Goal: Information Seeking & Learning: Learn about a topic

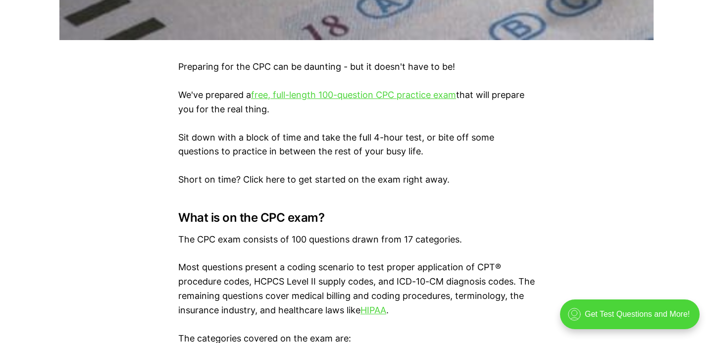
scroll to position [576, 0]
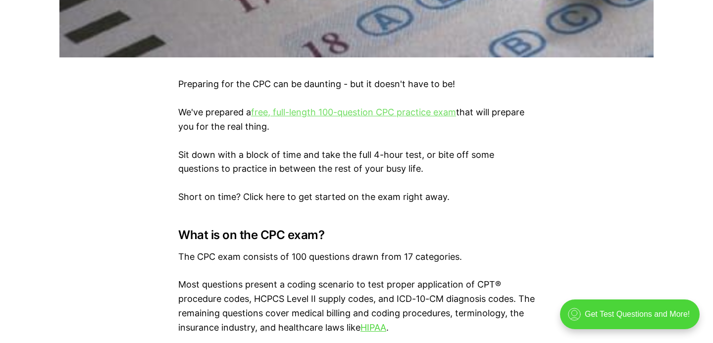
click at [442, 110] on link "free, full-length 100-question CPC practice exam" at bounding box center [353, 112] width 205 height 10
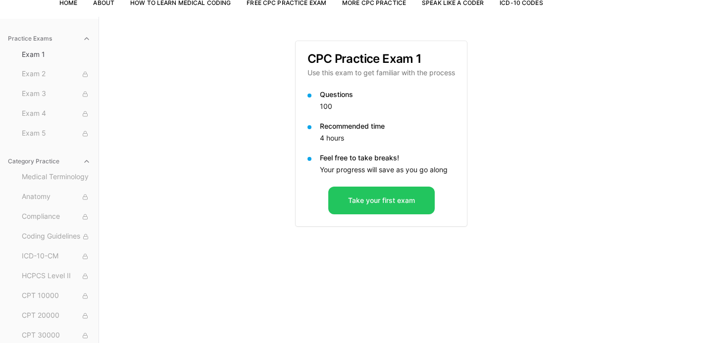
scroll to position [75, 0]
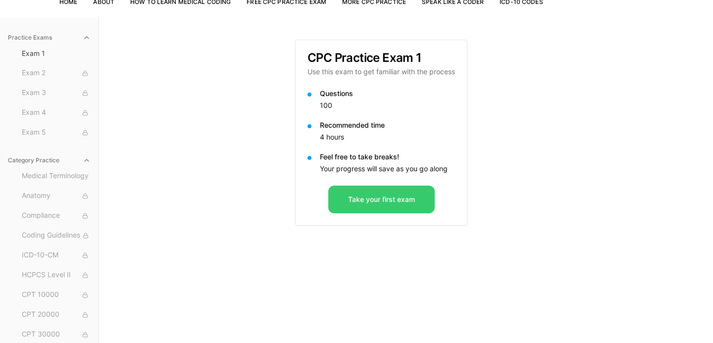
click at [396, 193] on button "Take your first exam" at bounding box center [381, 200] width 106 height 28
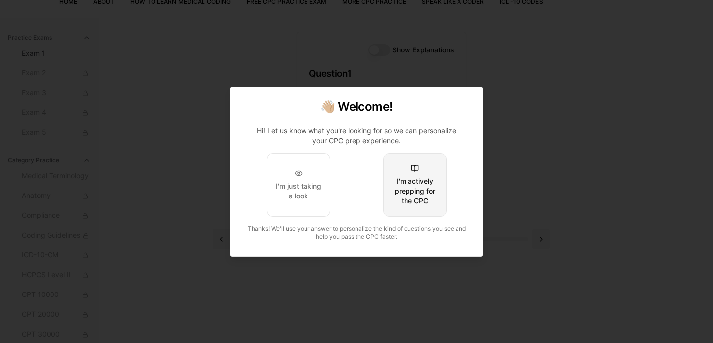
click at [423, 180] on div "I'm actively prepping for the CPC" at bounding box center [415, 191] width 47 height 30
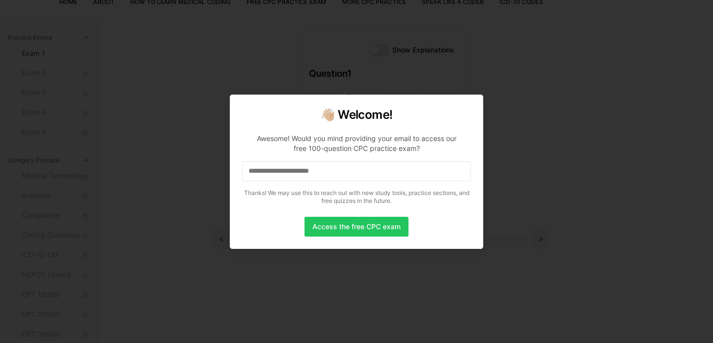
click at [416, 175] on input at bounding box center [356, 171] width 229 height 20
click at [415, 175] on input "*" at bounding box center [356, 171] width 229 height 20
click at [365, 166] on input "**" at bounding box center [356, 171] width 229 height 20
click at [322, 173] on input "***" at bounding box center [356, 171] width 229 height 20
click at [323, 176] on input "**" at bounding box center [356, 171] width 229 height 20
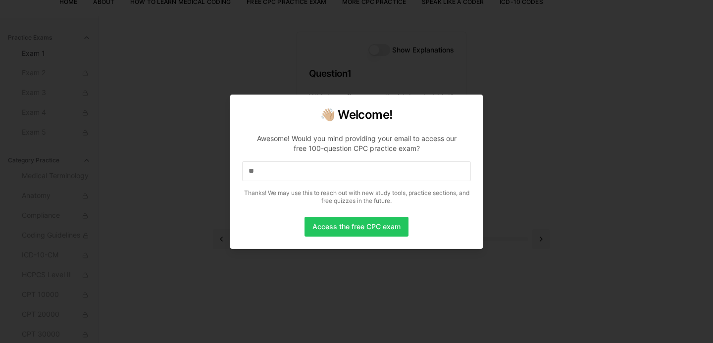
drag, startPoint x: 323, startPoint y: 176, endPoint x: 243, endPoint y: 172, distance: 80.3
click at [243, 172] on input "**" at bounding box center [356, 171] width 229 height 20
click at [271, 178] on input at bounding box center [356, 171] width 229 height 20
click at [286, 172] on input "*" at bounding box center [356, 171] width 229 height 20
click at [286, 172] on input "**" at bounding box center [356, 171] width 229 height 20
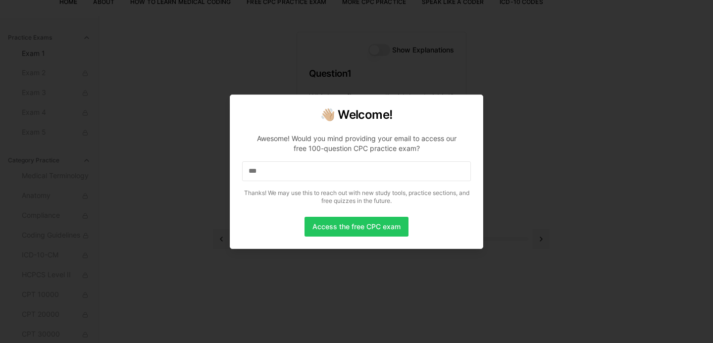
click at [286, 172] on input "***" at bounding box center [356, 171] width 229 height 20
click at [286, 172] on input "****" at bounding box center [356, 171] width 229 height 20
click at [286, 172] on input "*****" at bounding box center [356, 171] width 229 height 20
click at [286, 172] on input "******" at bounding box center [356, 171] width 229 height 20
click at [286, 172] on input "*******" at bounding box center [356, 171] width 229 height 20
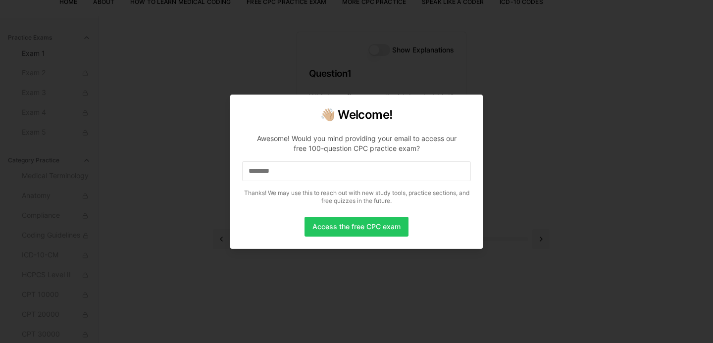
click at [286, 172] on input "********" at bounding box center [356, 171] width 229 height 20
click at [285, 177] on input "*********" at bounding box center [356, 171] width 229 height 20
click at [285, 178] on input "**********" at bounding box center [356, 171] width 229 height 20
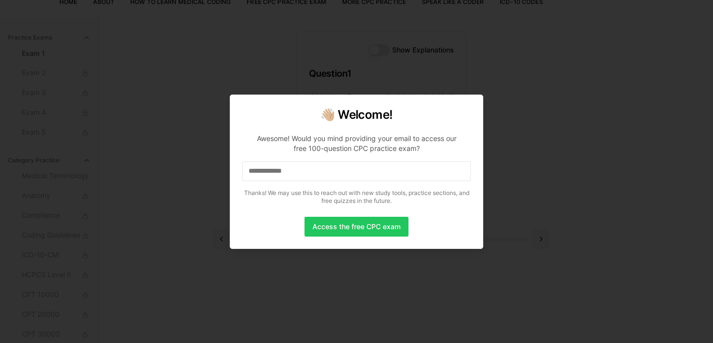
click at [285, 178] on input "**********" at bounding box center [356, 171] width 229 height 20
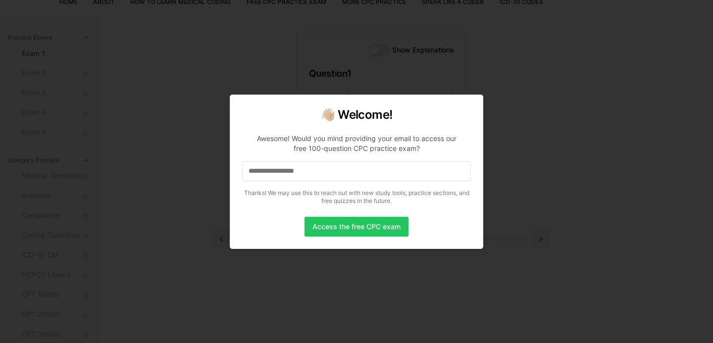
click at [285, 178] on input "**********" at bounding box center [356, 171] width 229 height 20
click at [329, 223] on button "Access the free CPC exam" at bounding box center [356, 227] width 104 height 20
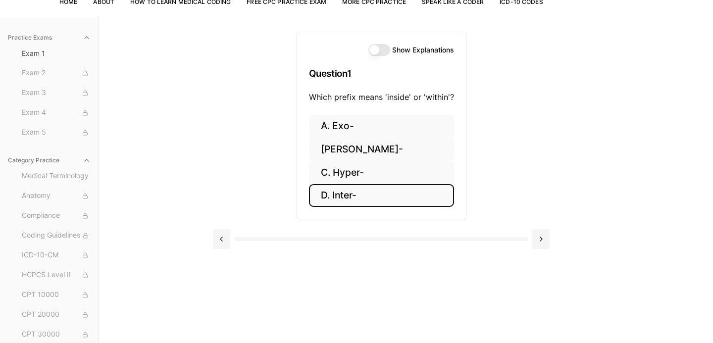
click at [365, 193] on button "D. Inter-" at bounding box center [381, 195] width 145 height 23
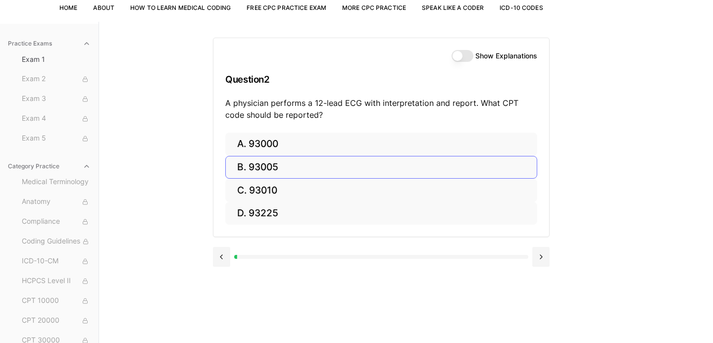
scroll to position [50, 0]
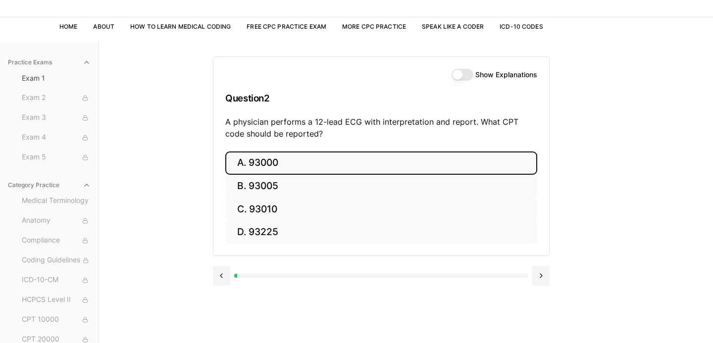
click at [430, 158] on button "A. 93000" at bounding box center [381, 162] width 312 height 23
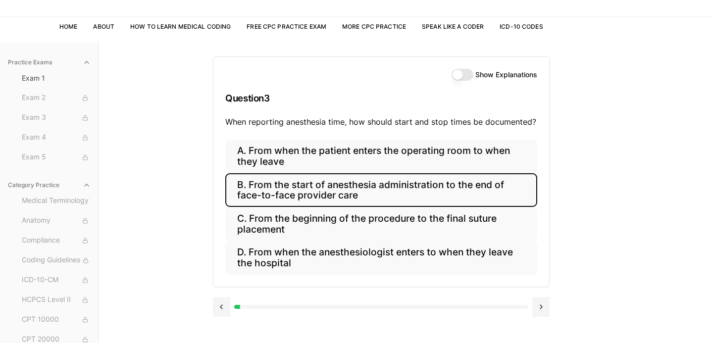
click at [409, 185] on button "B. From the start of anesthesia administration to the end of face-to-face provi…" at bounding box center [381, 190] width 312 height 34
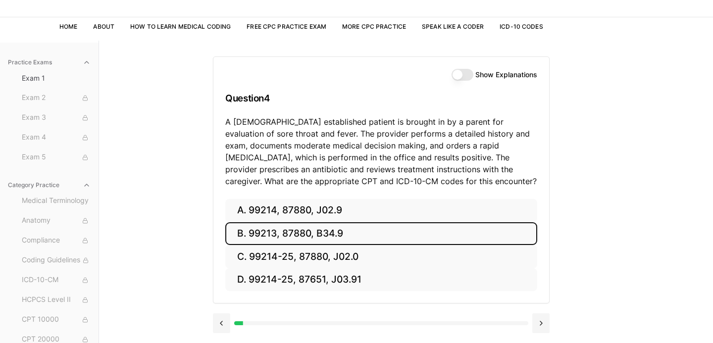
click at [315, 228] on button "B. 99213, 87880, B34.9" at bounding box center [381, 233] width 312 height 23
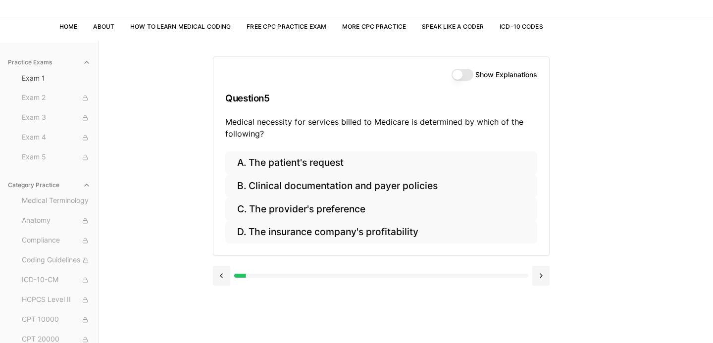
click at [469, 76] on button "Show Explanations" at bounding box center [462, 75] width 22 height 12
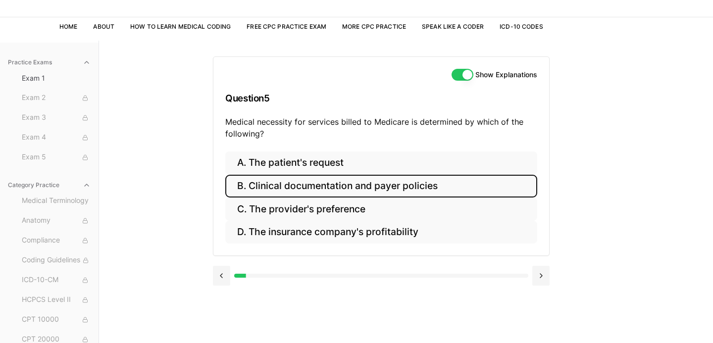
click at [420, 191] on button "B. Clinical documentation and payer policies" at bounding box center [381, 186] width 312 height 23
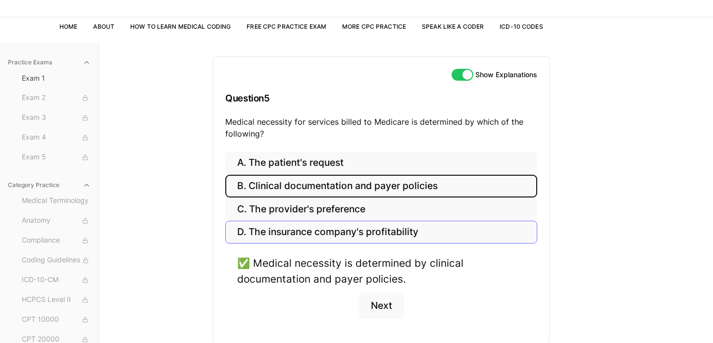
scroll to position [91, 0]
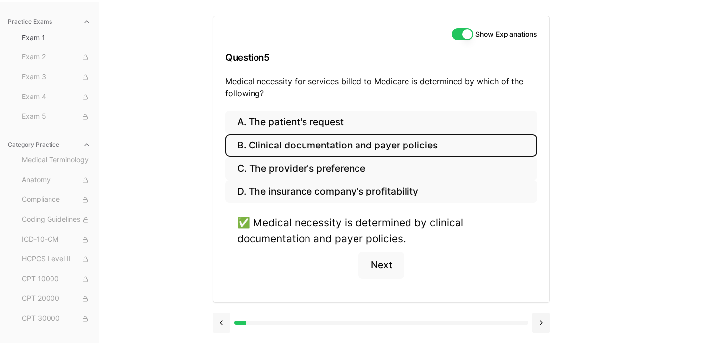
click at [226, 324] on button at bounding box center [221, 323] width 17 height 20
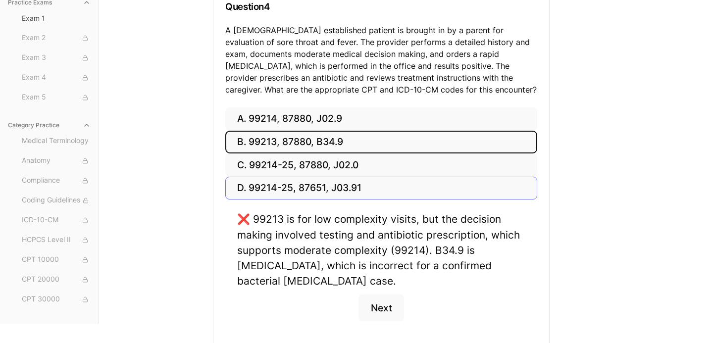
scroll to position [151, 0]
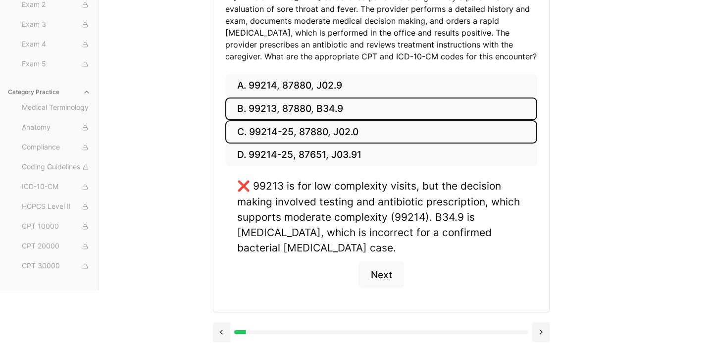
click at [377, 135] on button "C. 99214-25, 87880, J02.0" at bounding box center [381, 131] width 312 height 23
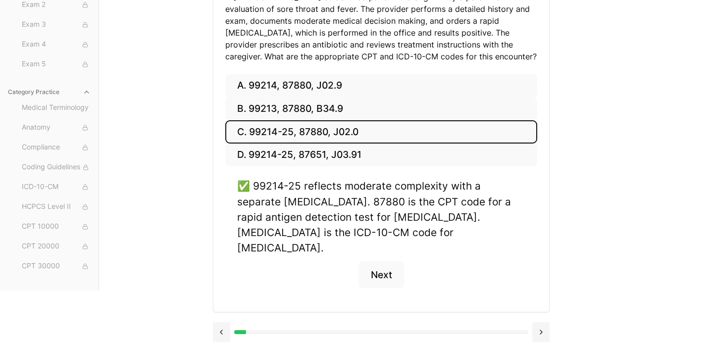
scroll to position [167, 0]
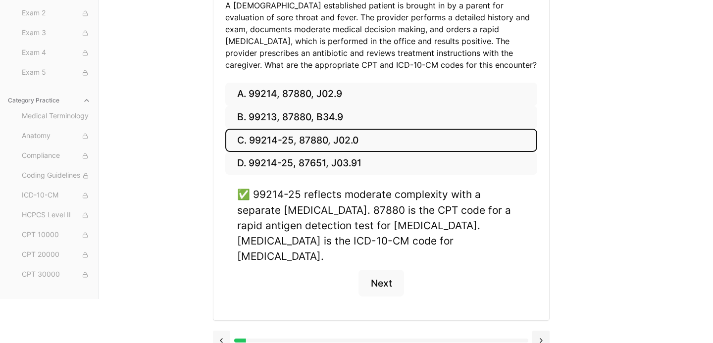
click at [226, 331] on button at bounding box center [221, 341] width 17 height 20
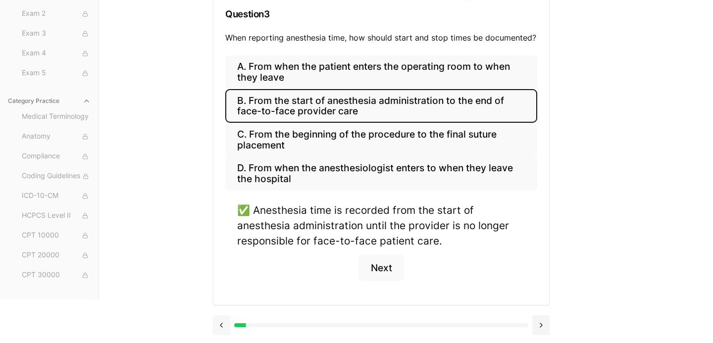
click at [225, 322] on button at bounding box center [221, 325] width 17 height 20
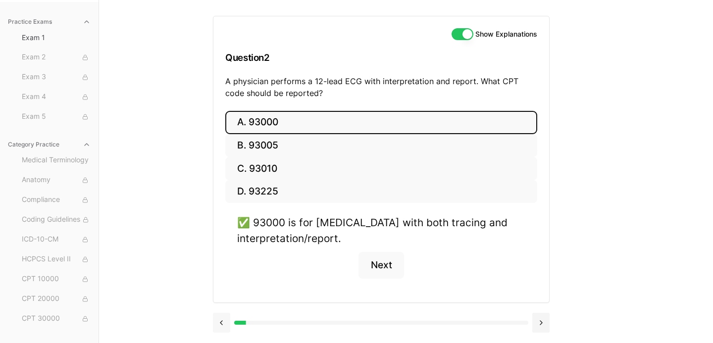
click at [222, 321] on button at bounding box center [221, 323] width 17 height 20
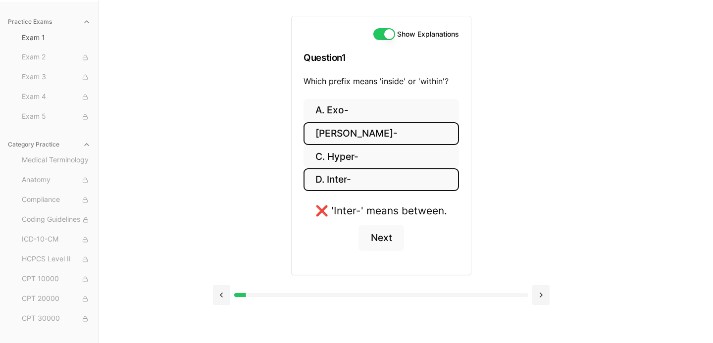
click at [359, 133] on button "[PERSON_NAME]-" at bounding box center [380, 133] width 155 height 23
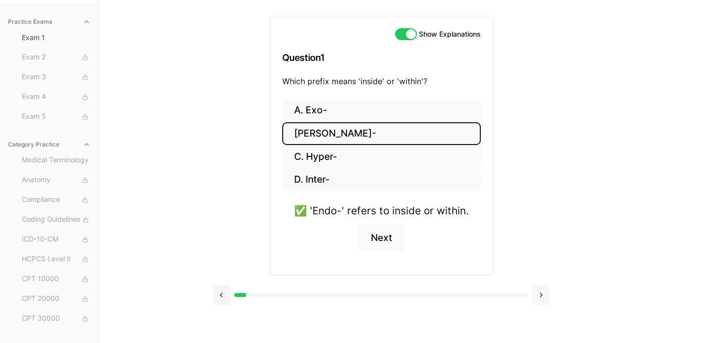
click at [543, 294] on button at bounding box center [540, 295] width 17 height 20
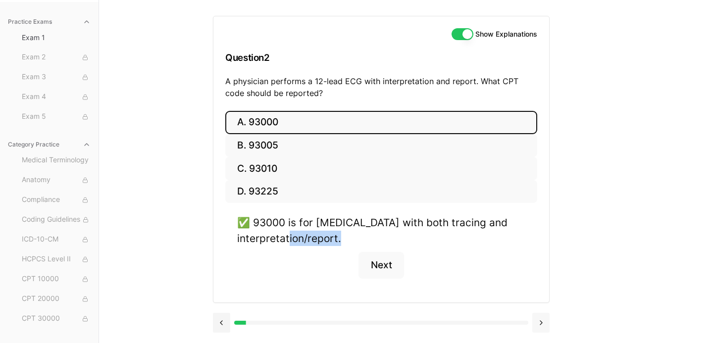
click at [543, 294] on div "A. 93000 B. 93005 C. 93010 D. 93225 ✅ 93000 is for [MEDICAL_DATA] with both tra…" at bounding box center [381, 207] width 336 height 192
click at [543, 316] on button at bounding box center [540, 323] width 17 height 20
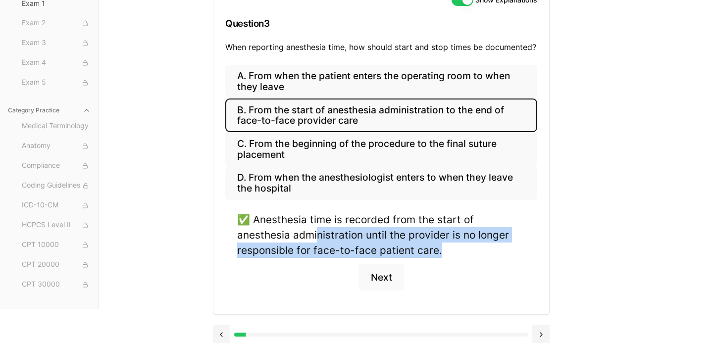
scroll to position [135, 0]
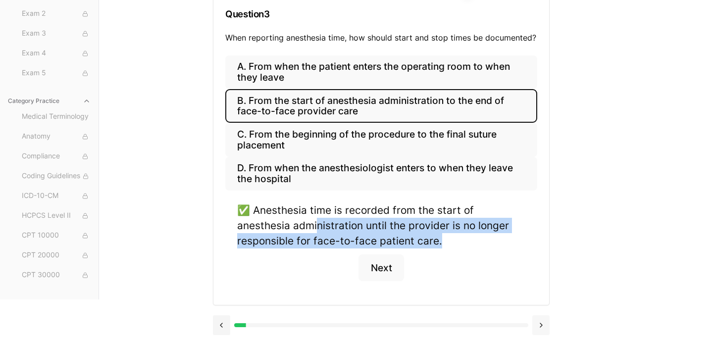
click at [542, 318] on button at bounding box center [540, 325] width 17 height 20
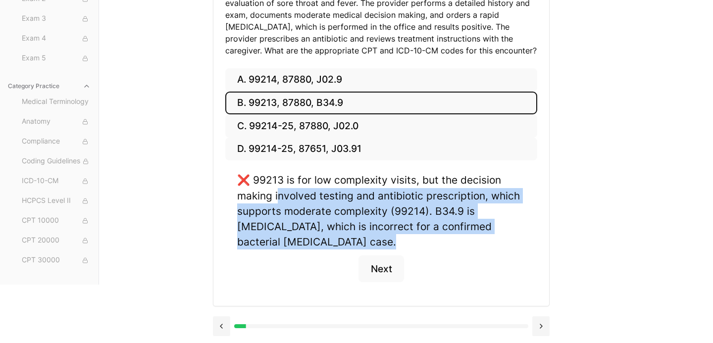
scroll to position [182, 0]
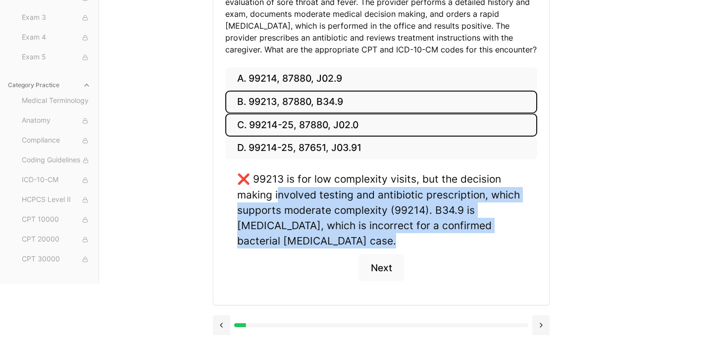
click at [379, 128] on button "C. 99214-25, 87880, J02.0" at bounding box center [381, 124] width 312 height 23
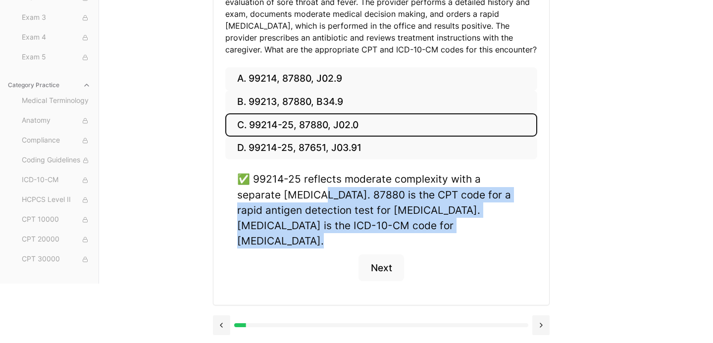
scroll to position [167, 0]
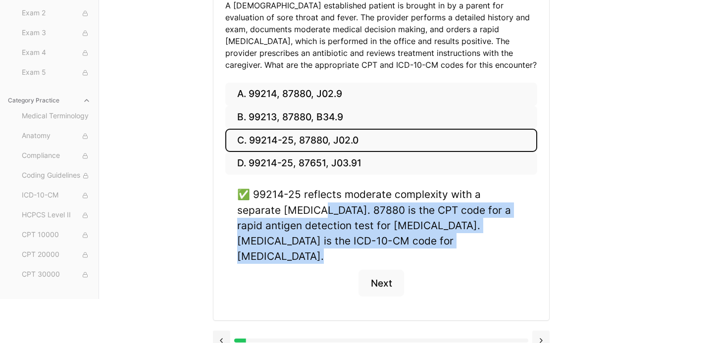
click at [545, 331] on button at bounding box center [540, 341] width 17 height 20
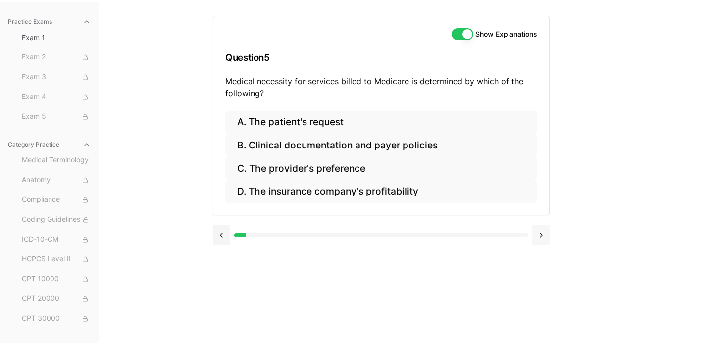
scroll to position [91, 0]
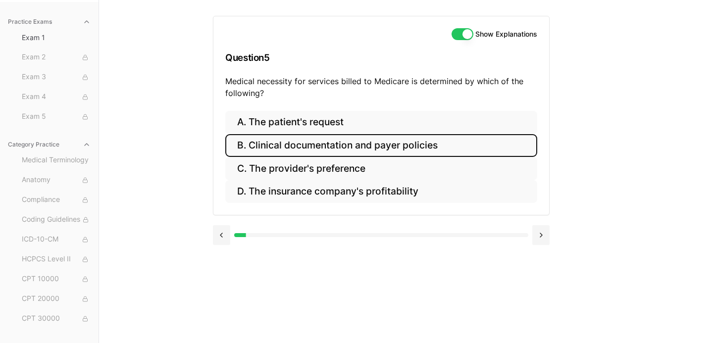
click at [469, 149] on button "B. Clinical documentation and payer policies" at bounding box center [381, 145] width 312 height 23
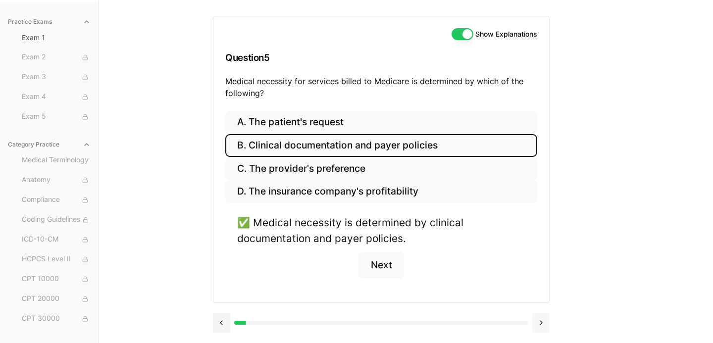
click at [543, 326] on button at bounding box center [540, 323] width 17 height 20
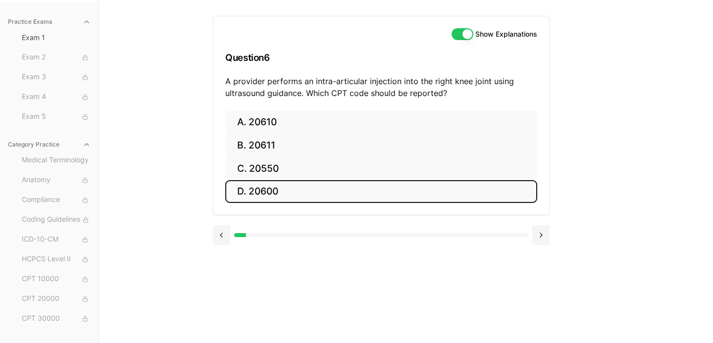
click at [378, 193] on button "D. 20600" at bounding box center [381, 191] width 312 height 23
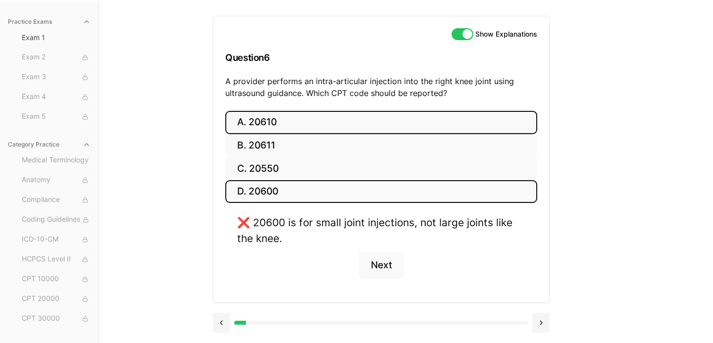
click at [435, 118] on button "A. 20610" at bounding box center [381, 122] width 312 height 23
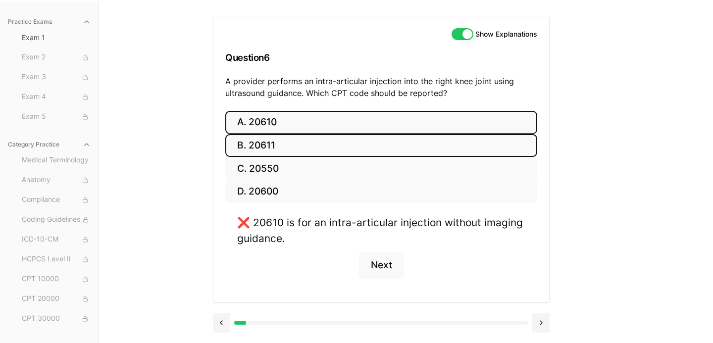
click at [424, 142] on button "B. 20611" at bounding box center [381, 145] width 312 height 23
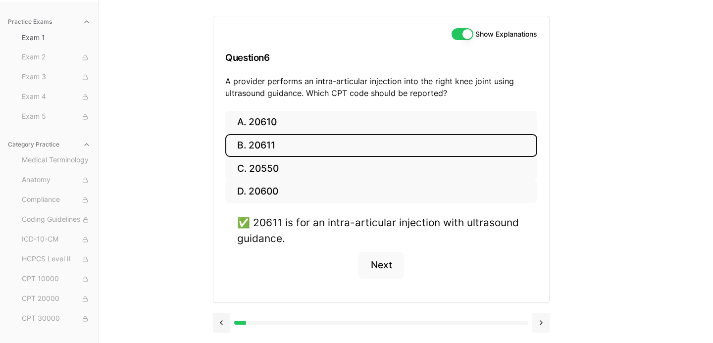
click at [542, 323] on button at bounding box center [540, 323] width 17 height 20
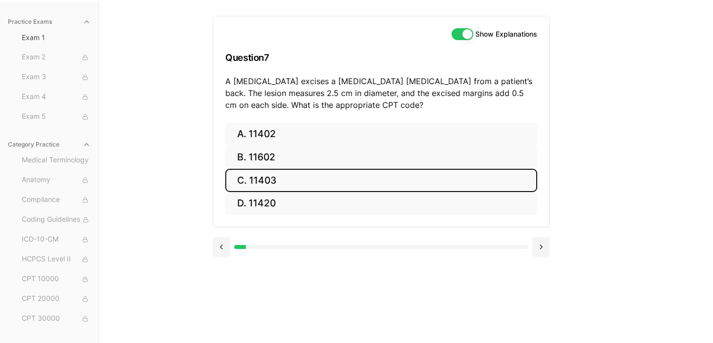
click at [436, 175] on button "C. 11403" at bounding box center [381, 180] width 312 height 23
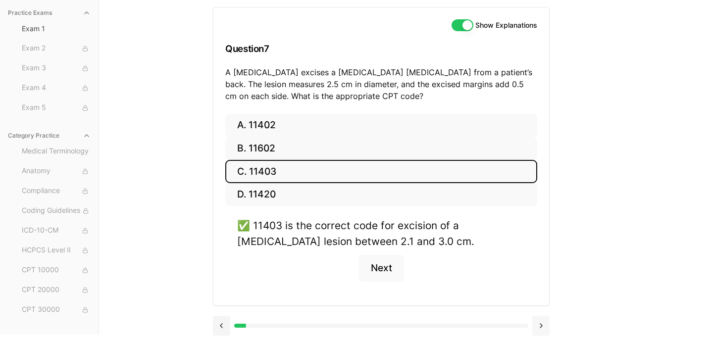
click at [541, 326] on button at bounding box center [540, 326] width 17 height 20
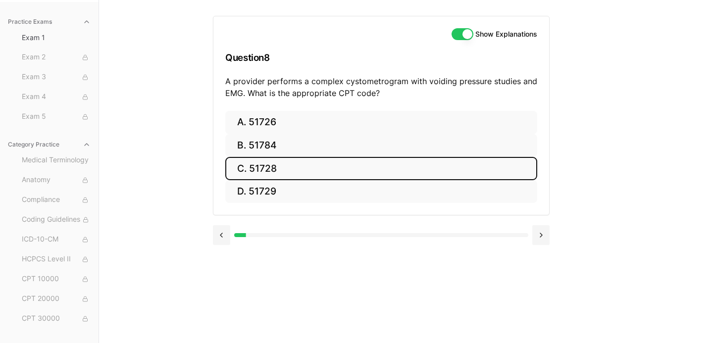
click at [467, 172] on button "C. 51728" at bounding box center [381, 168] width 312 height 23
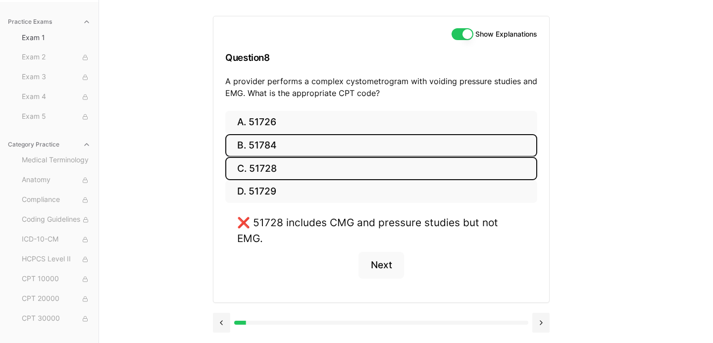
click at [451, 154] on button "B. 51784" at bounding box center [381, 145] width 312 height 23
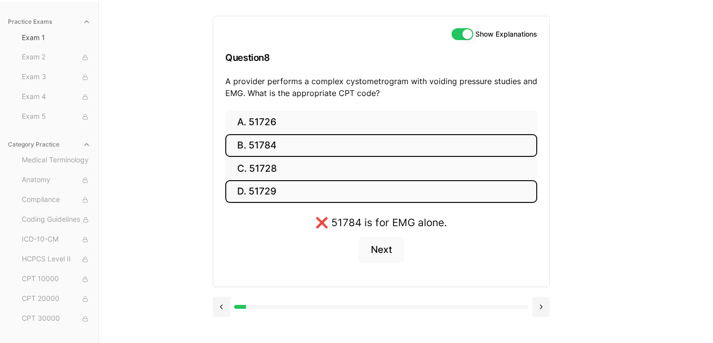
click at [441, 181] on button "D. 51729" at bounding box center [381, 191] width 312 height 23
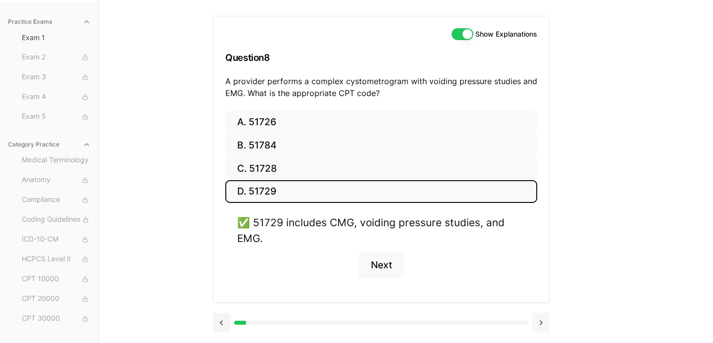
click at [546, 318] on button at bounding box center [540, 323] width 17 height 20
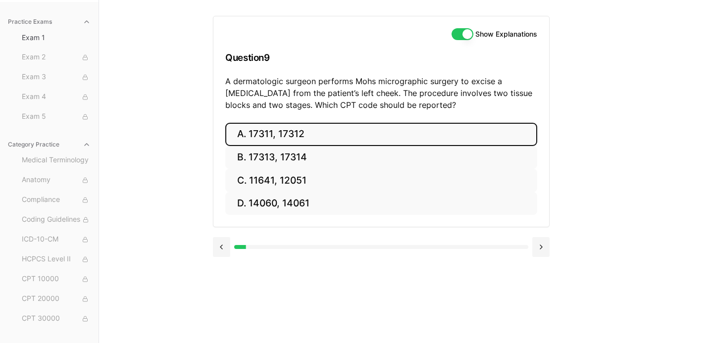
click at [425, 133] on button "A. 17311, 17312" at bounding box center [381, 134] width 312 height 23
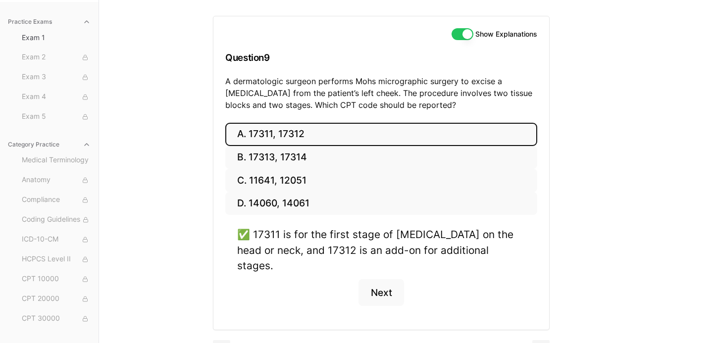
scroll to position [100, 0]
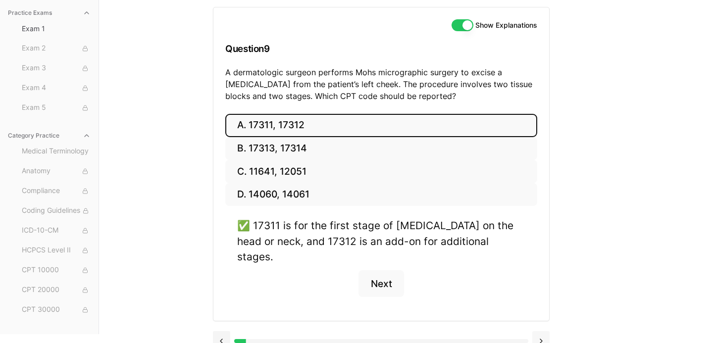
click at [537, 331] on button at bounding box center [540, 341] width 17 height 20
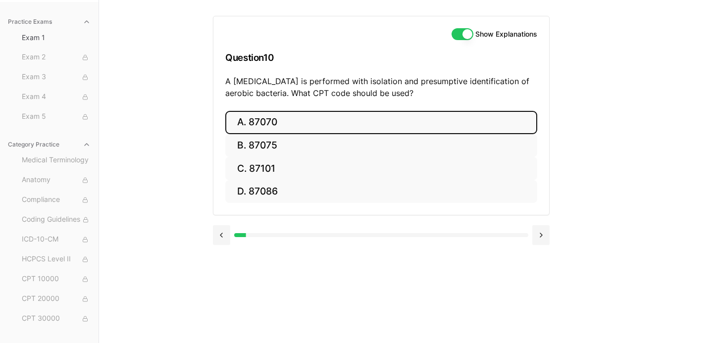
click at [381, 115] on button "A. 87070" at bounding box center [381, 122] width 312 height 23
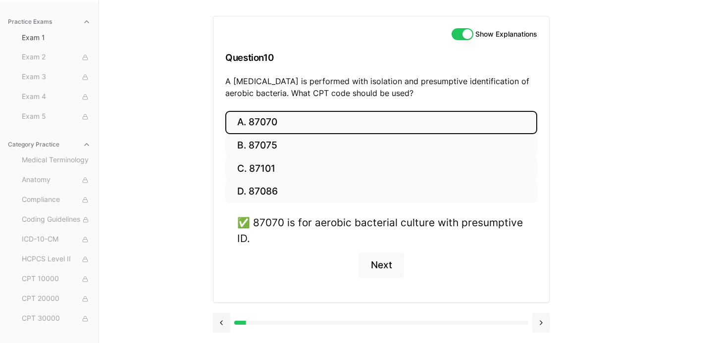
click at [545, 319] on button at bounding box center [540, 323] width 17 height 20
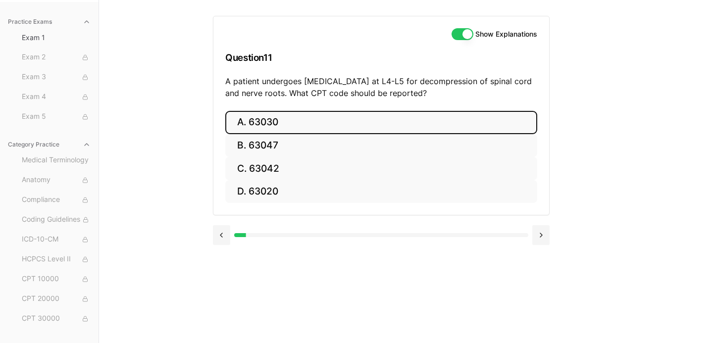
click at [454, 128] on button "A. 63030" at bounding box center [381, 122] width 312 height 23
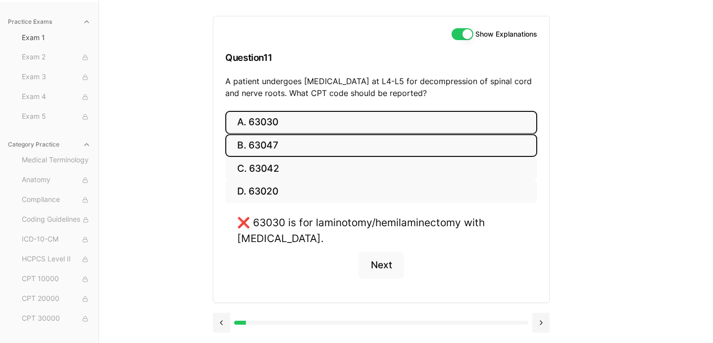
click at [484, 141] on button "B. 63047" at bounding box center [381, 145] width 312 height 23
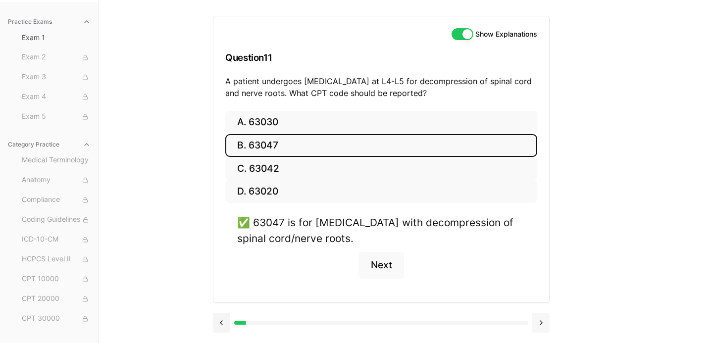
click at [537, 323] on button at bounding box center [540, 323] width 17 height 20
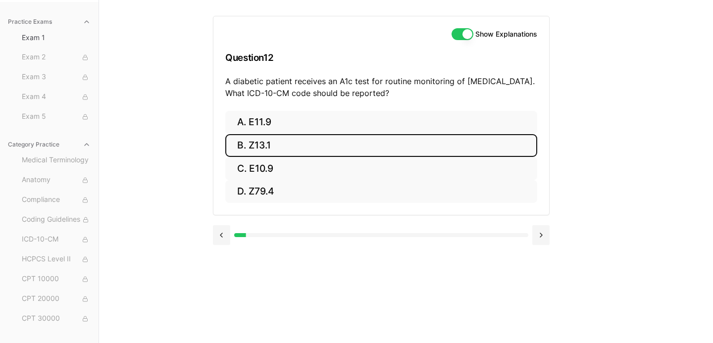
click at [347, 145] on button "B. Z13.1" at bounding box center [381, 145] width 312 height 23
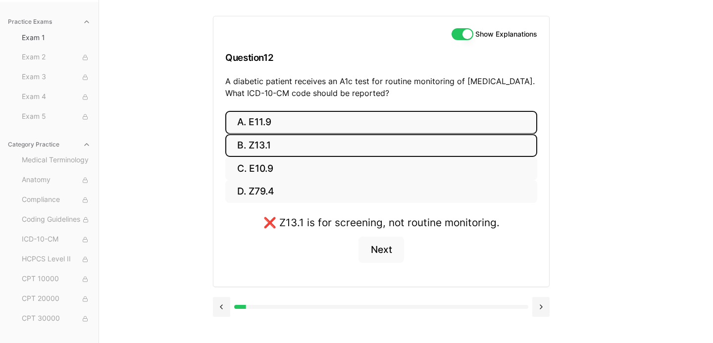
click at [424, 118] on button "A. E11.9" at bounding box center [381, 122] width 312 height 23
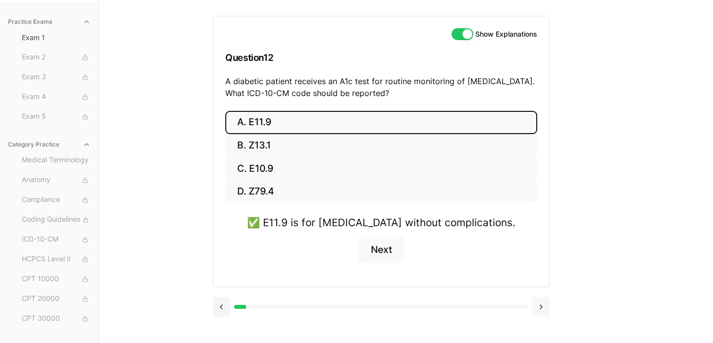
click at [541, 314] on button at bounding box center [540, 307] width 17 height 20
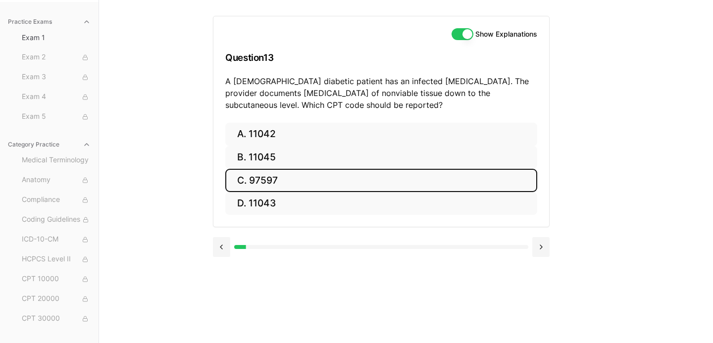
click at [413, 176] on button "C. 97597" at bounding box center [381, 180] width 312 height 23
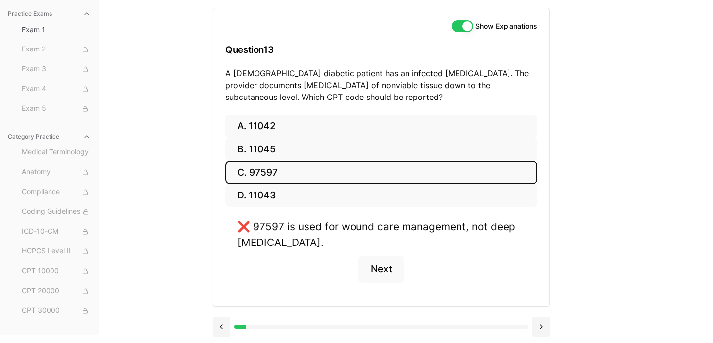
scroll to position [100, 0]
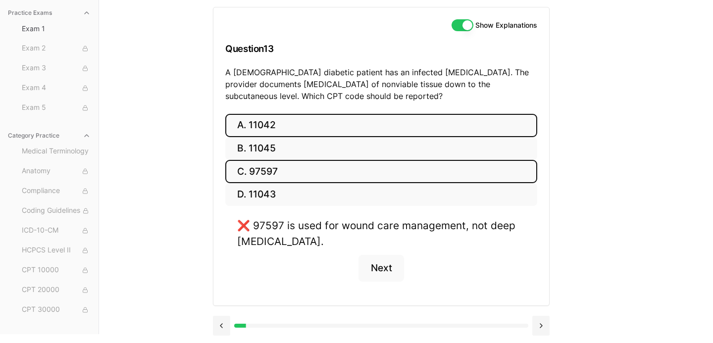
click at [526, 128] on button "A. 11042" at bounding box center [381, 125] width 312 height 23
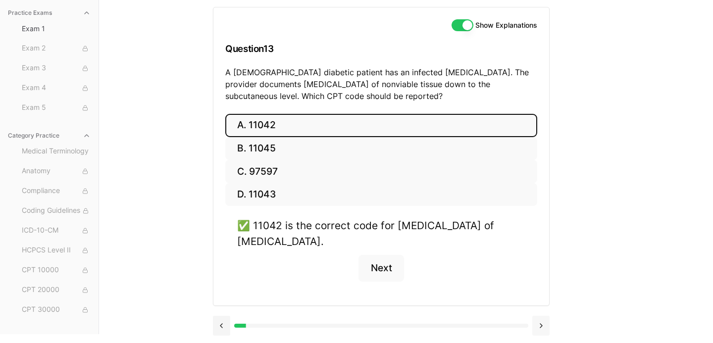
click at [544, 327] on button at bounding box center [540, 326] width 17 height 20
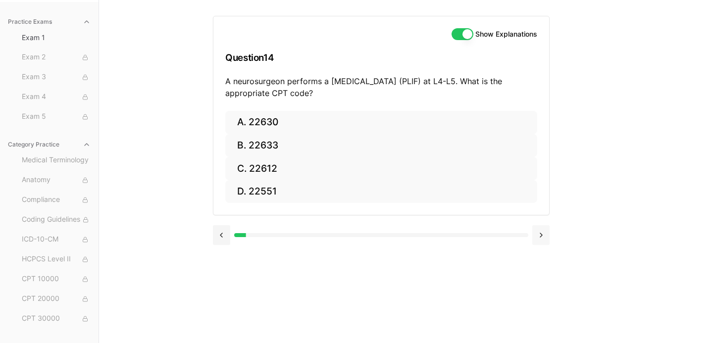
scroll to position [91, 0]
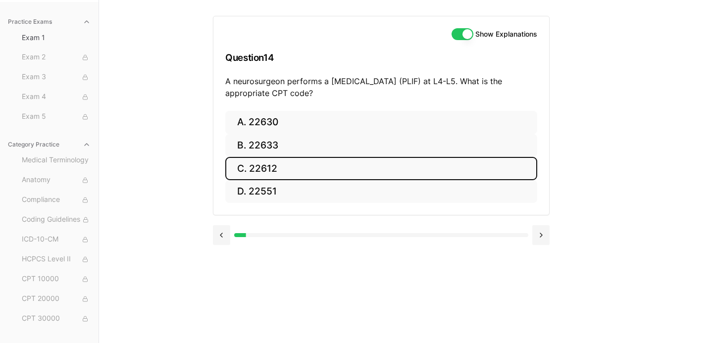
click at [407, 175] on button "C. 22612" at bounding box center [381, 168] width 312 height 23
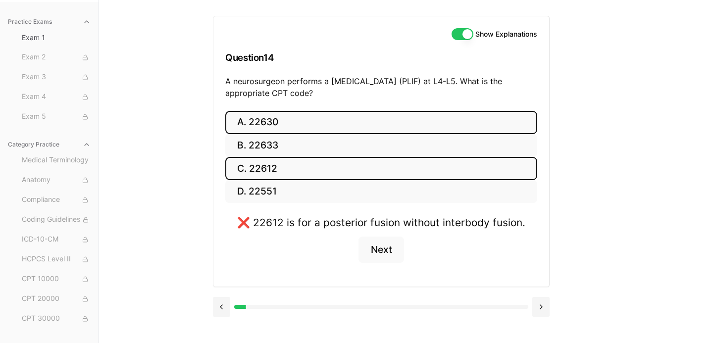
click at [493, 121] on button "A. 22630" at bounding box center [381, 122] width 312 height 23
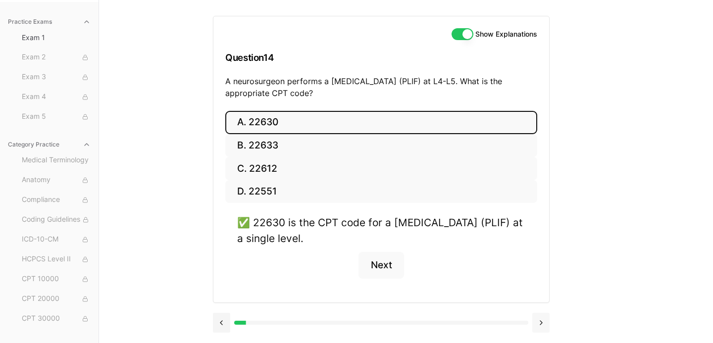
click at [543, 317] on button at bounding box center [540, 323] width 17 height 20
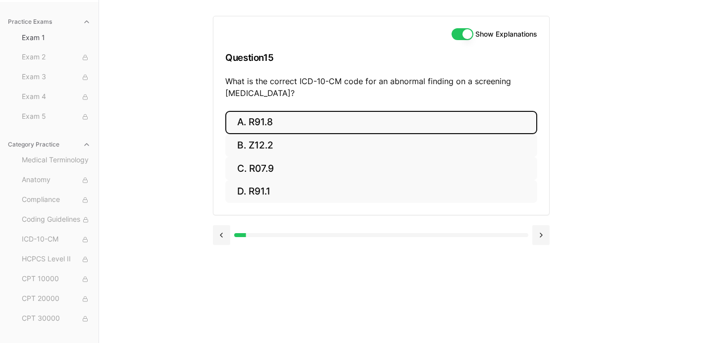
click at [426, 122] on button "A. R91.8" at bounding box center [381, 122] width 312 height 23
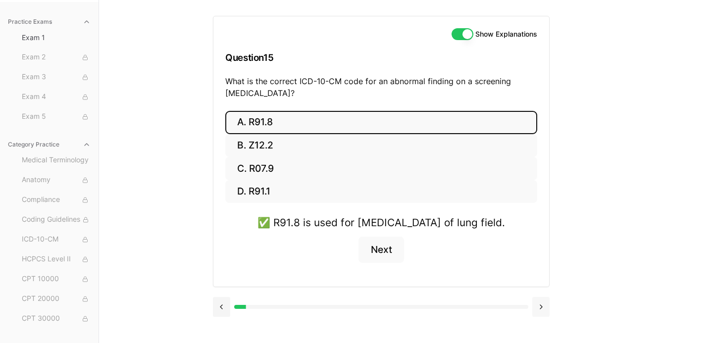
click at [542, 317] on button at bounding box center [540, 307] width 17 height 20
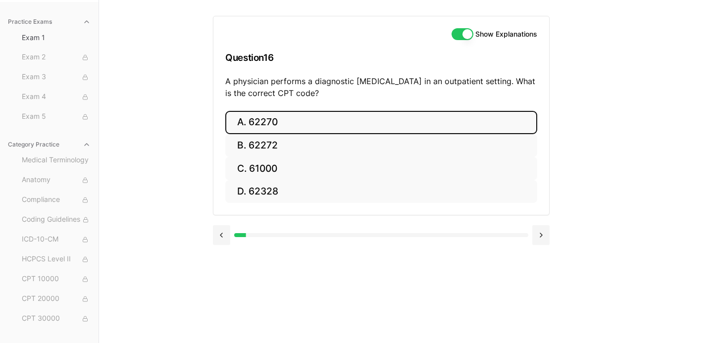
click at [406, 113] on button "A. 62270" at bounding box center [381, 122] width 312 height 23
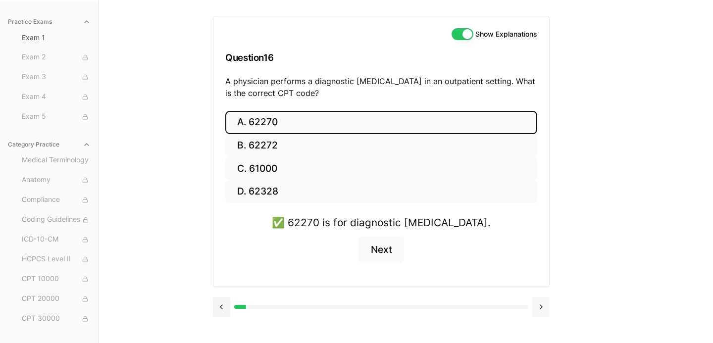
click at [541, 301] on button at bounding box center [540, 307] width 17 height 20
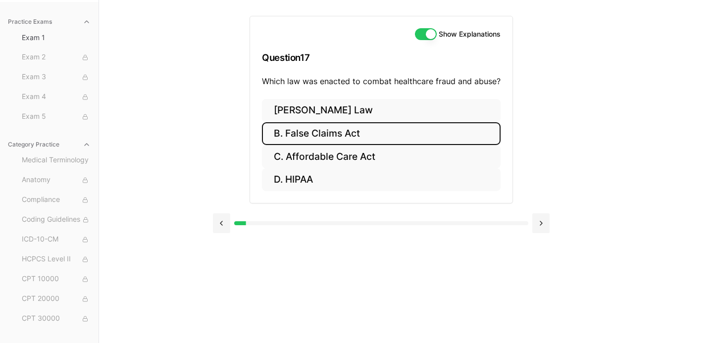
click at [460, 138] on button "B. False Claims Act" at bounding box center [381, 133] width 239 height 23
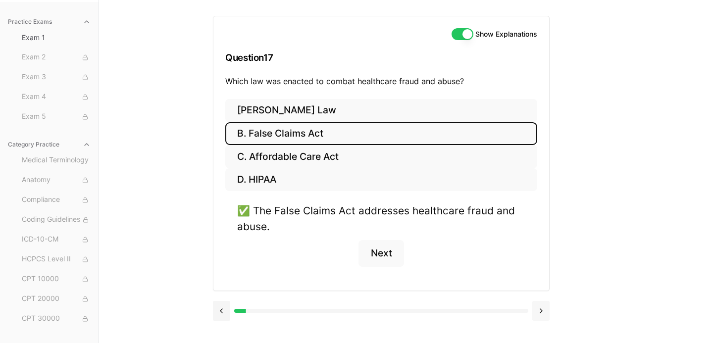
click at [543, 309] on button at bounding box center [540, 311] width 17 height 20
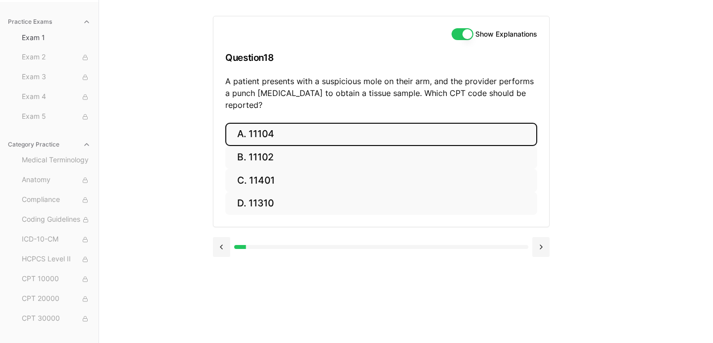
click at [464, 126] on button "A. 11104" at bounding box center [381, 134] width 312 height 23
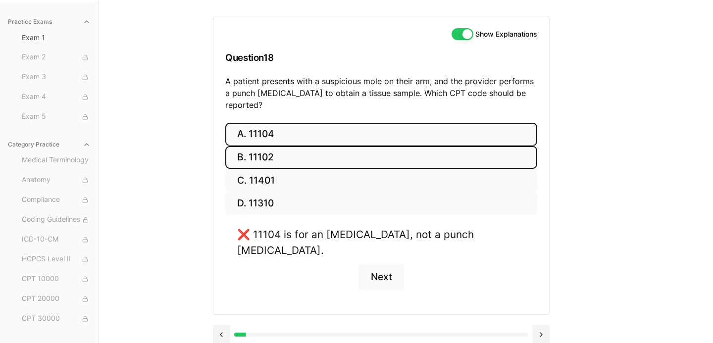
click at [353, 146] on button "B. 11102" at bounding box center [381, 157] width 312 height 23
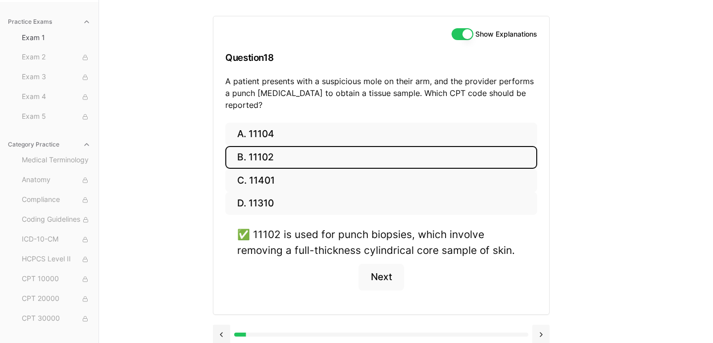
click at [548, 328] on button at bounding box center [540, 335] width 17 height 20
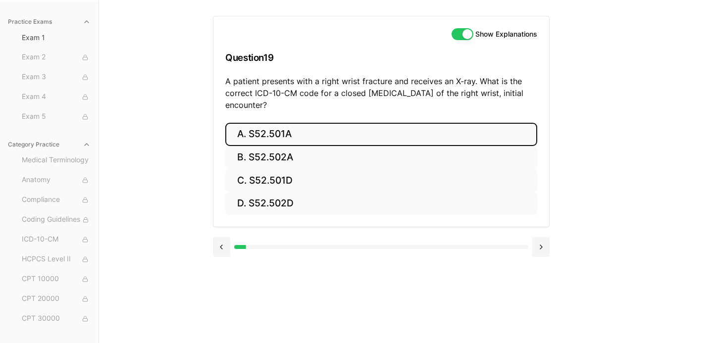
click at [396, 133] on button "A. S52.501A" at bounding box center [381, 134] width 312 height 23
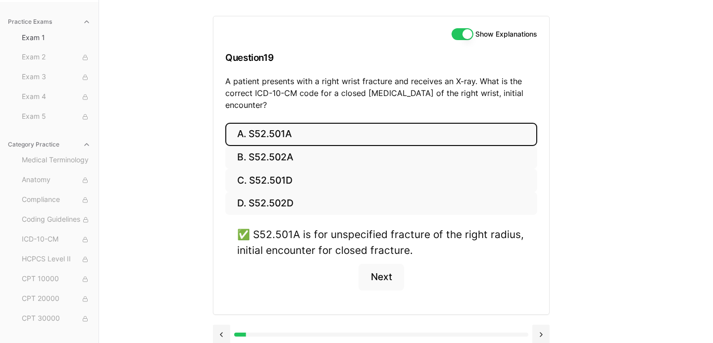
scroll to position [100, 0]
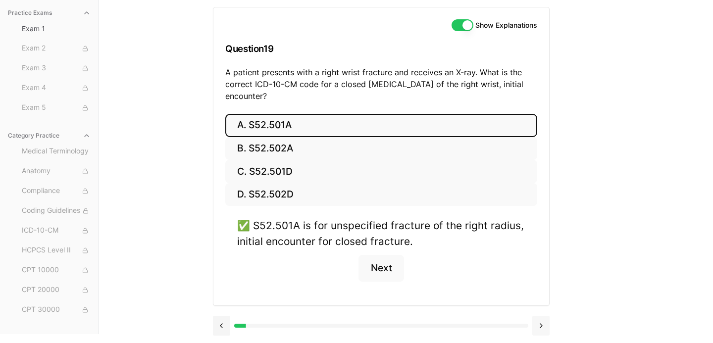
click at [543, 329] on button at bounding box center [540, 326] width 17 height 20
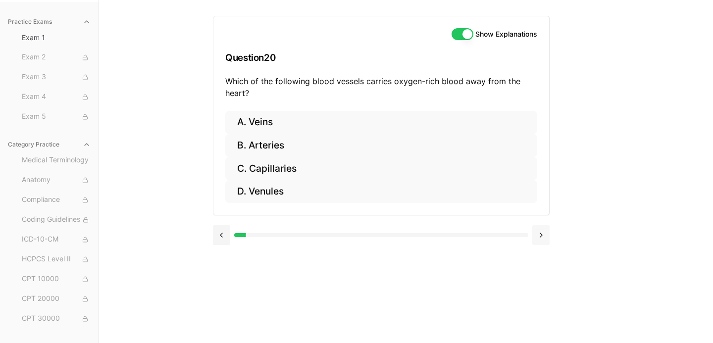
scroll to position [91, 0]
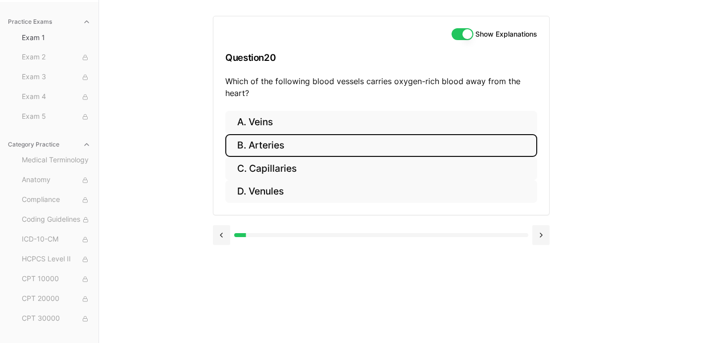
click at [427, 145] on button "B. Arteries" at bounding box center [381, 145] width 312 height 23
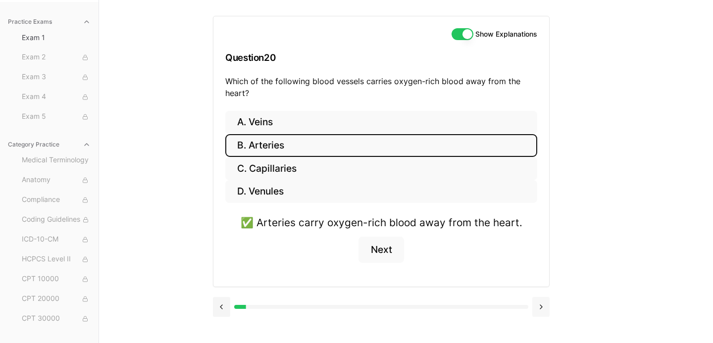
click at [545, 312] on button at bounding box center [540, 307] width 17 height 20
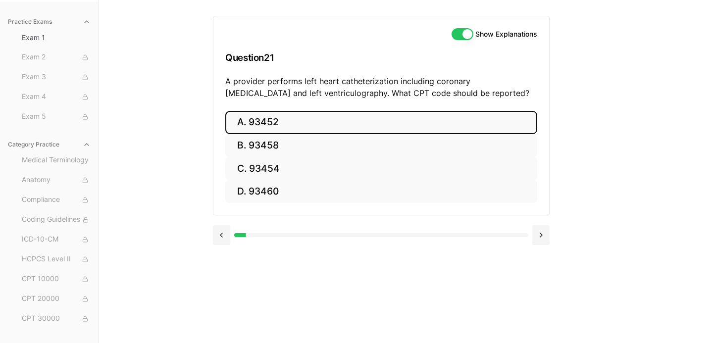
click at [460, 116] on button "A. 93452" at bounding box center [381, 122] width 312 height 23
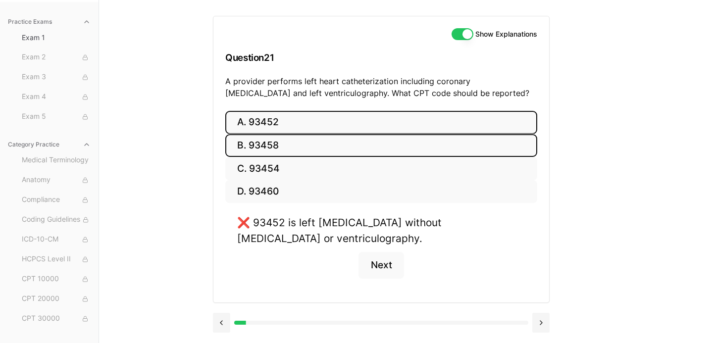
click at [439, 147] on button "B. 93458" at bounding box center [381, 145] width 312 height 23
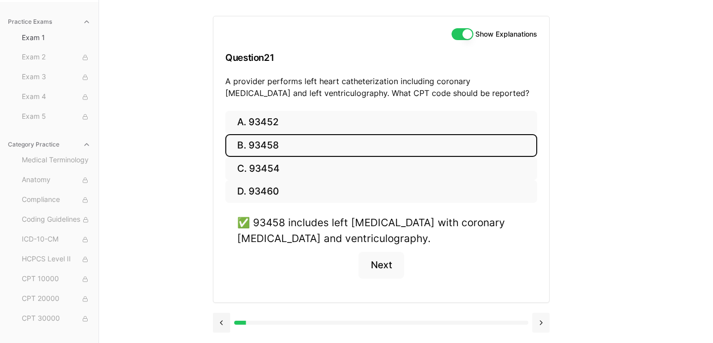
click at [539, 322] on button at bounding box center [540, 323] width 17 height 20
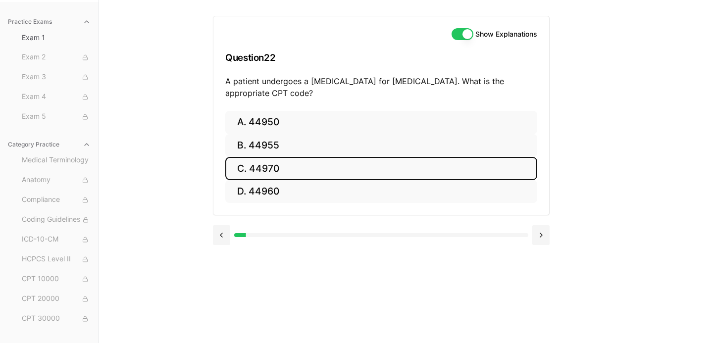
click at [423, 161] on button "C. 44970" at bounding box center [381, 168] width 312 height 23
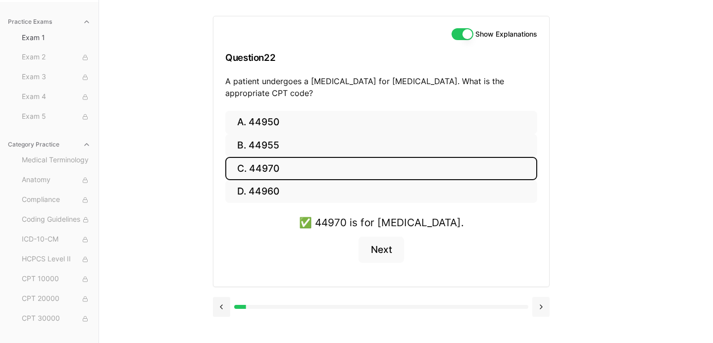
click at [541, 310] on button at bounding box center [540, 307] width 17 height 20
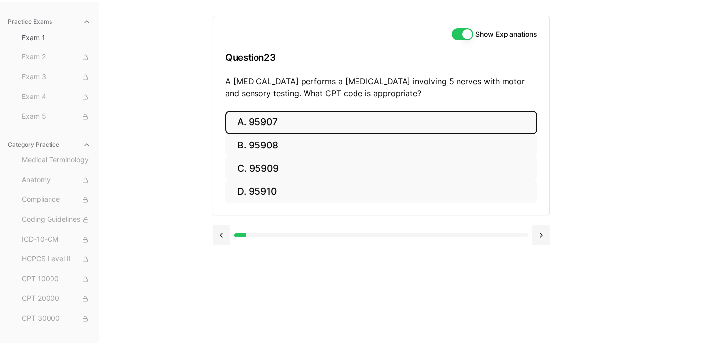
click at [495, 125] on button "A. 95907" at bounding box center [381, 122] width 312 height 23
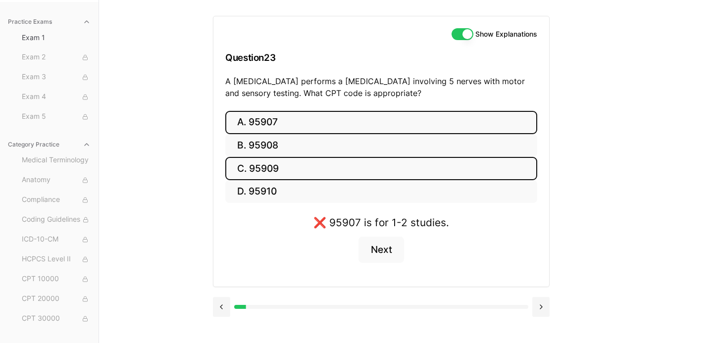
click at [479, 167] on button "C. 95909" at bounding box center [381, 168] width 312 height 23
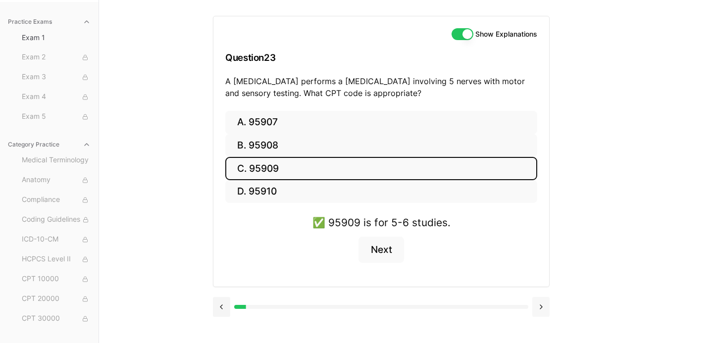
click at [548, 306] on button at bounding box center [540, 307] width 17 height 20
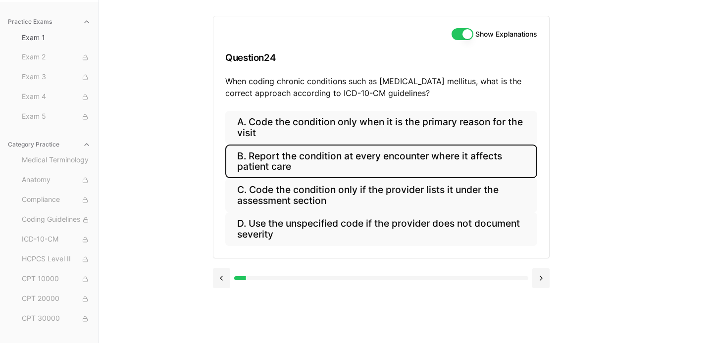
click at [470, 159] on button "B. Report the condition at every encounter where it affects patient care" at bounding box center [381, 162] width 312 height 34
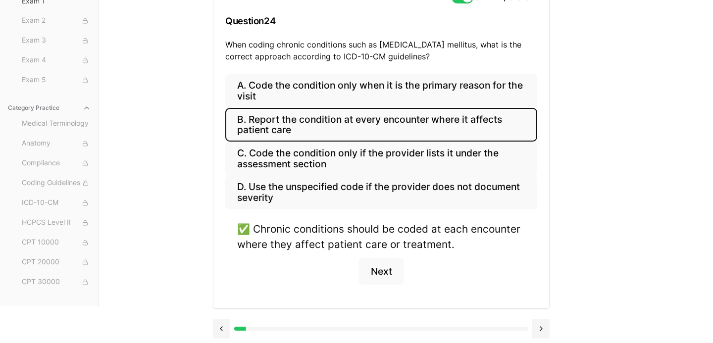
scroll to position [131, 0]
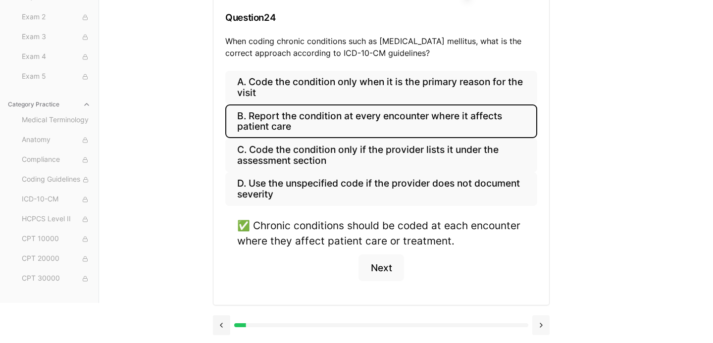
click at [543, 323] on button at bounding box center [540, 325] width 17 height 20
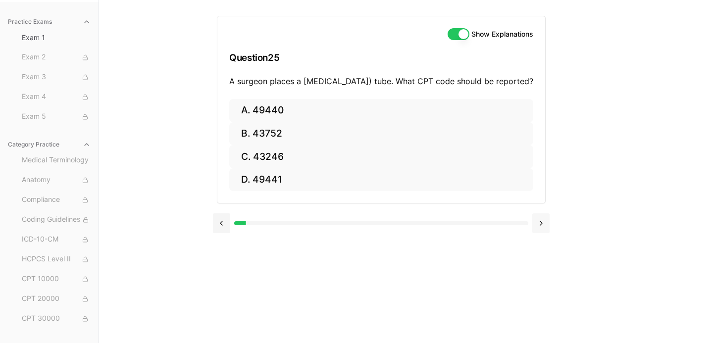
scroll to position [91, 0]
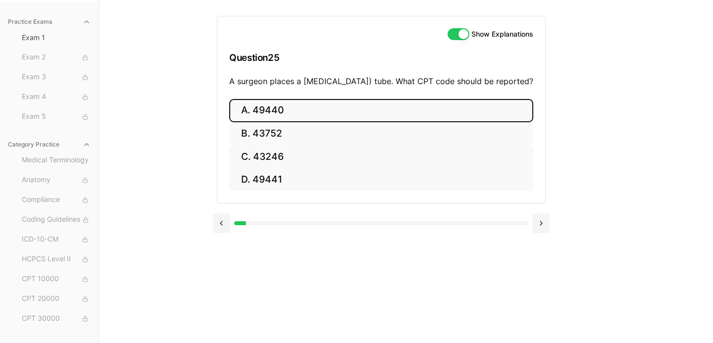
click at [479, 122] on button "A. 49440" at bounding box center [381, 110] width 304 height 23
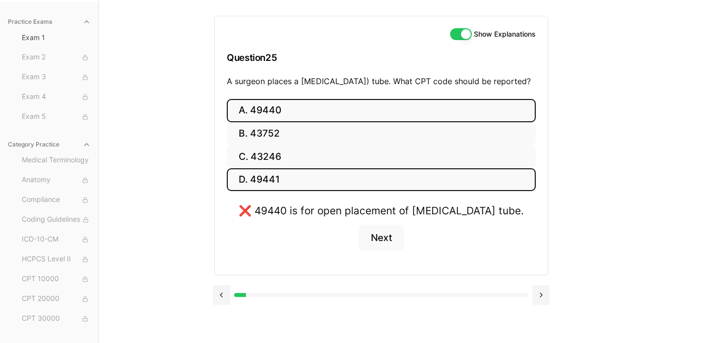
click at [517, 192] on button "D. 49441" at bounding box center [381, 179] width 309 height 23
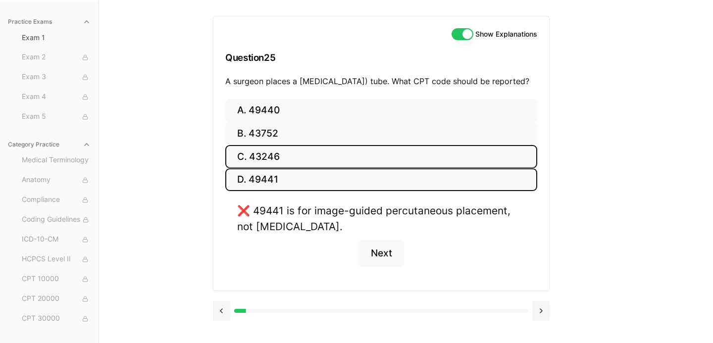
click at [499, 168] on button "C. 43246" at bounding box center [381, 156] width 312 height 23
